Goal: Check status: Check status

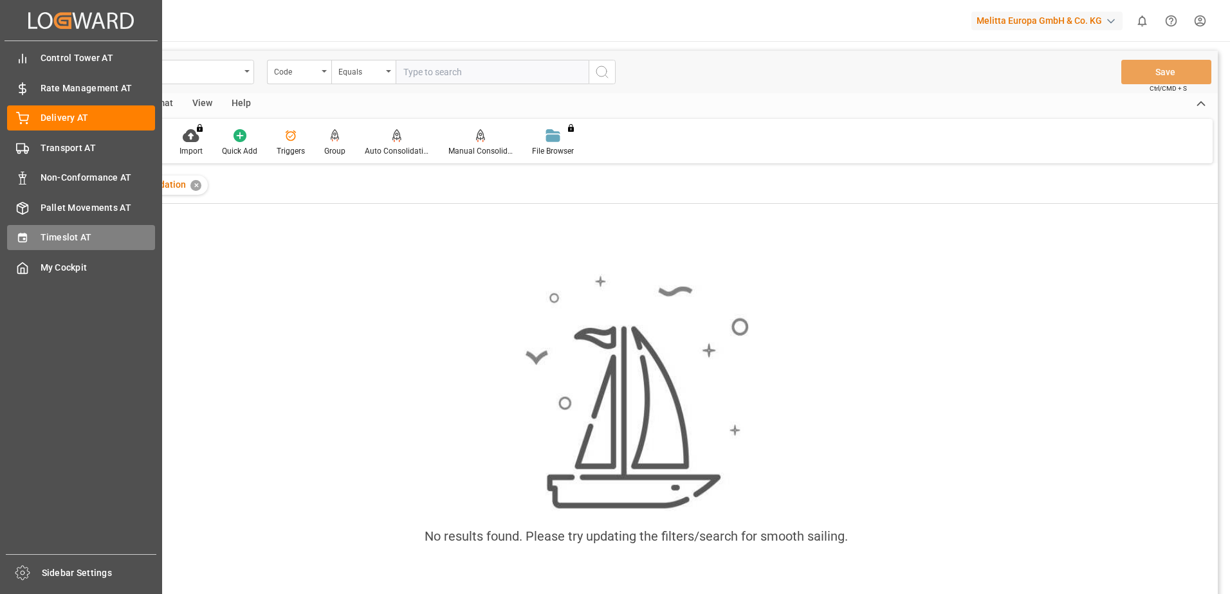
click at [39, 237] on div "Timeslot AT Timeslot AT" at bounding box center [81, 237] width 148 height 25
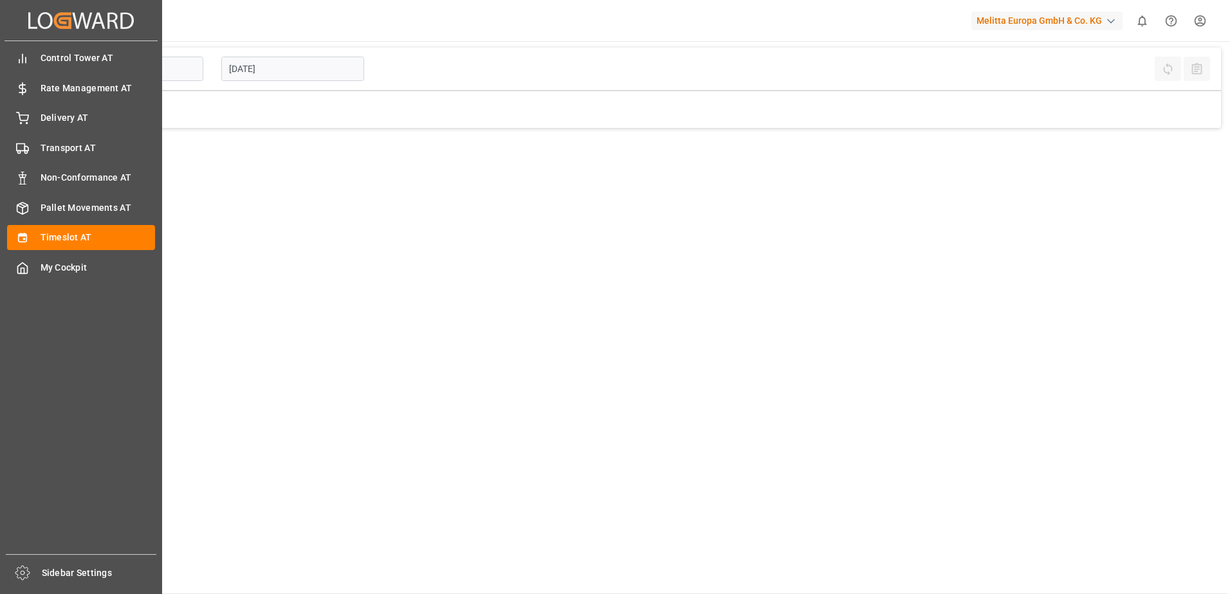
type input "Inbound AT"
